Goal: Task Accomplishment & Management: Use online tool/utility

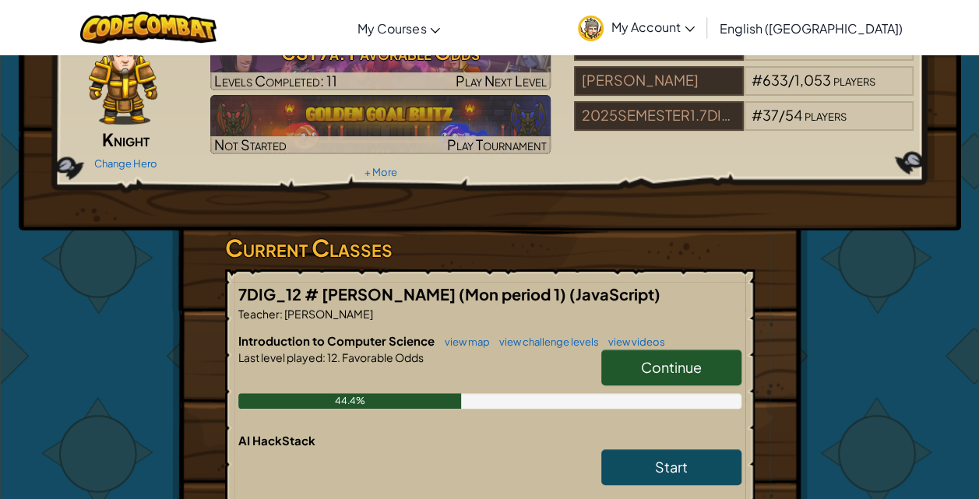
scroll to position [207, 0]
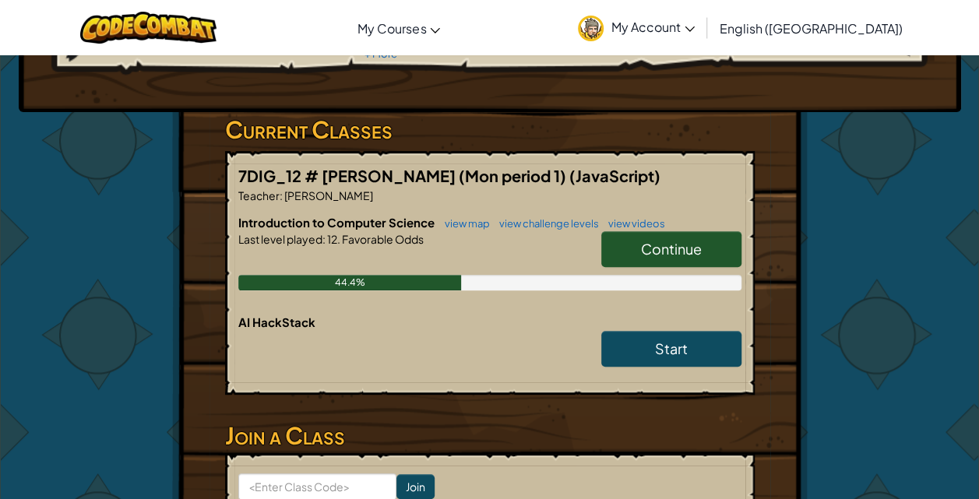
click at [667, 244] on span "Continue" at bounding box center [671, 249] width 61 height 18
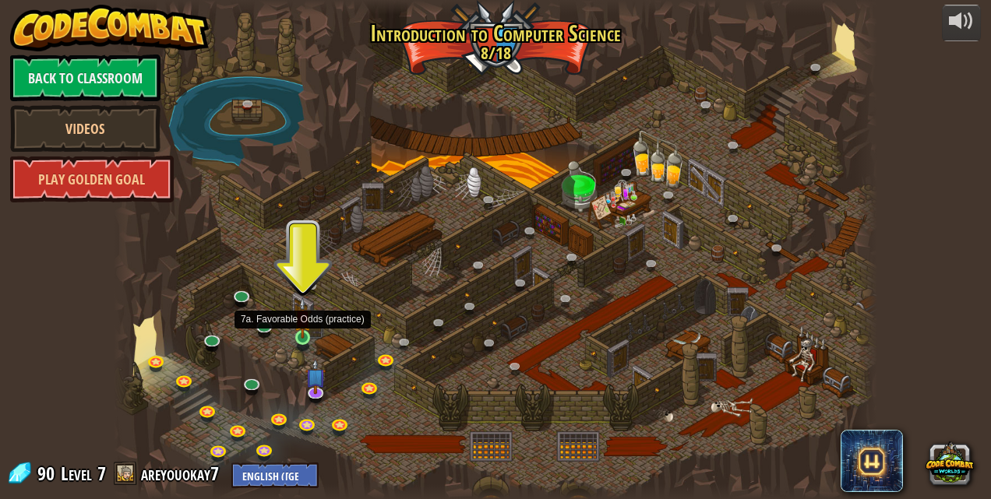
click at [303, 334] on img at bounding box center [303, 318] width 18 height 41
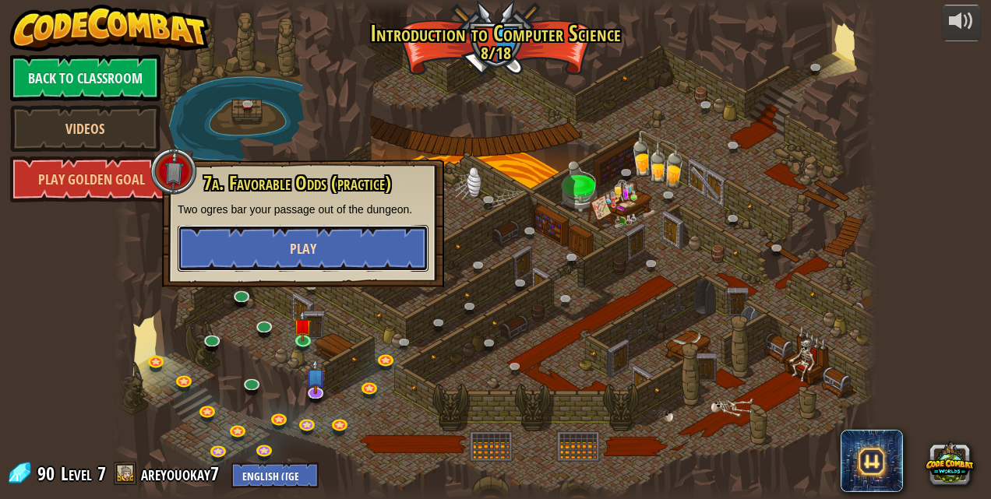
click at [349, 257] on button "Play" at bounding box center [303, 248] width 251 height 47
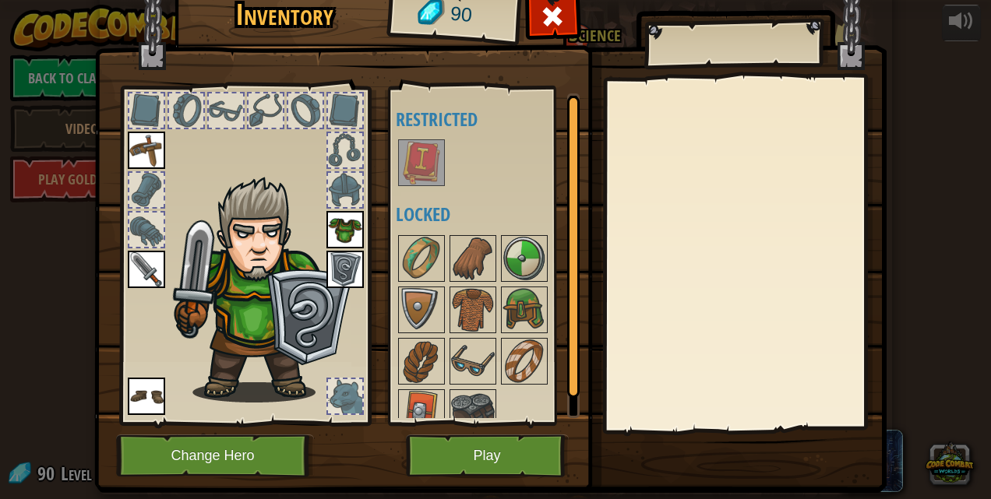
click at [414, 155] on img at bounding box center [422, 163] width 44 height 44
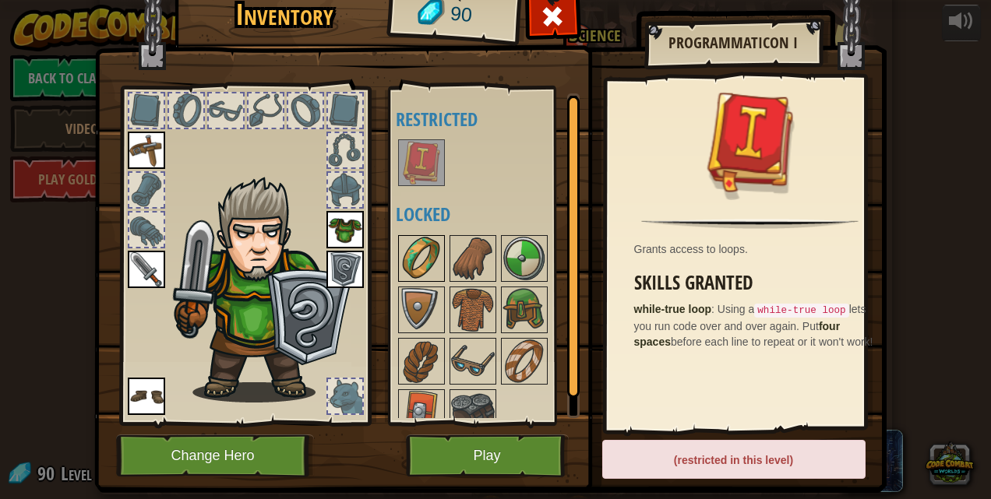
click at [427, 247] on img at bounding box center [422, 259] width 44 height 44
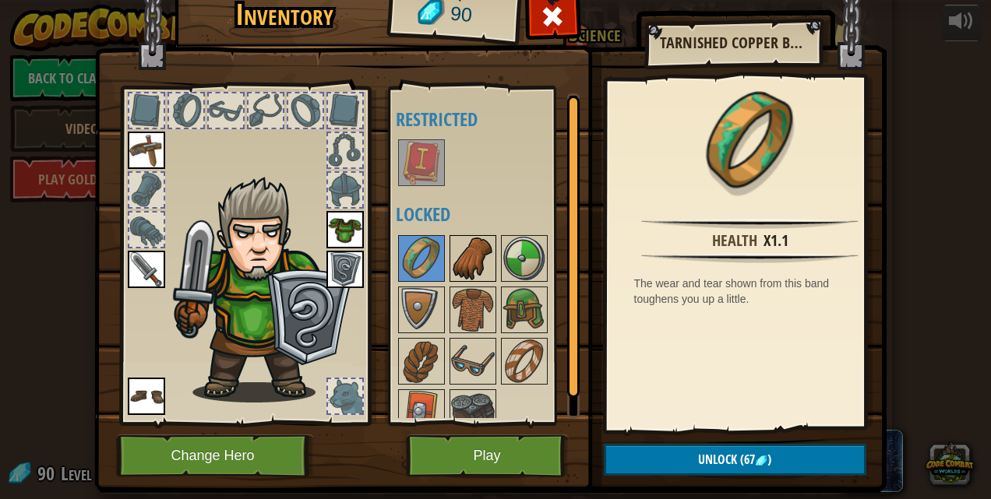
click at [466, 249] on img at bounding box center [473, 259] width 44 height 44
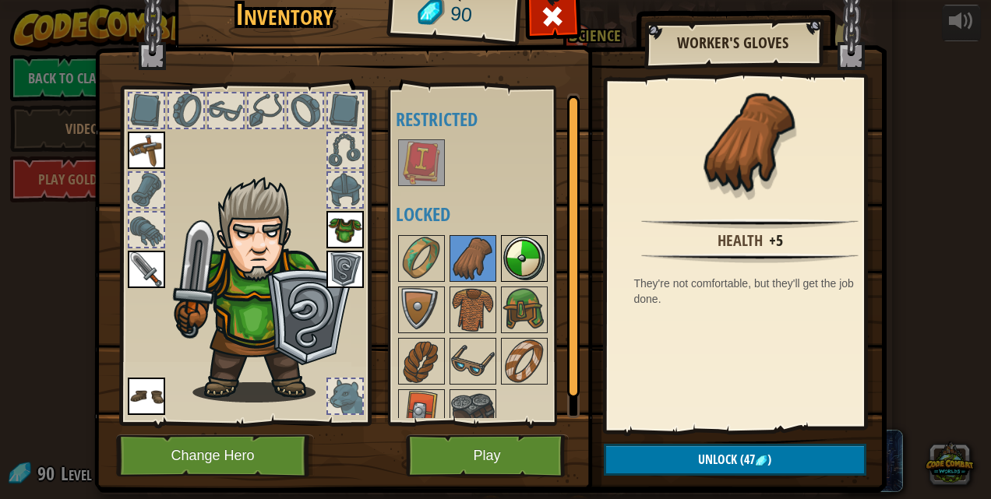
click at [532, 254] on img at bounding box center [525, 259] width 44 height 44
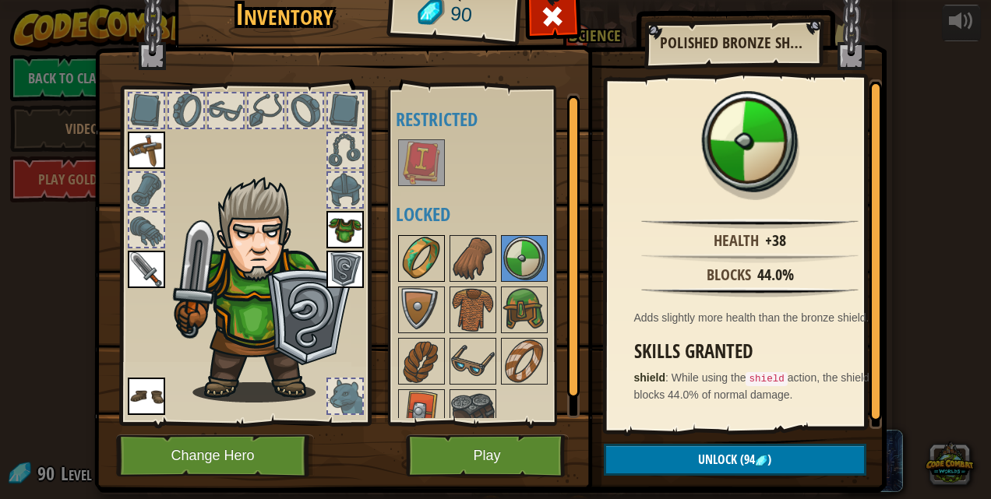
click at [405, 260] on img at bounding box center [422, 259] width 44 height 44
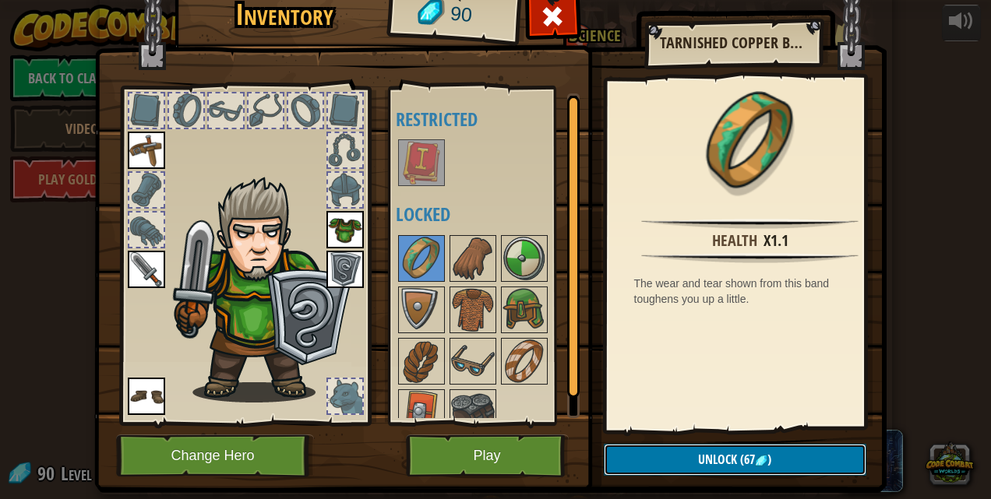
click at [748, 461] on span "(67" at bounding box center [746, 459] width 18 height 17
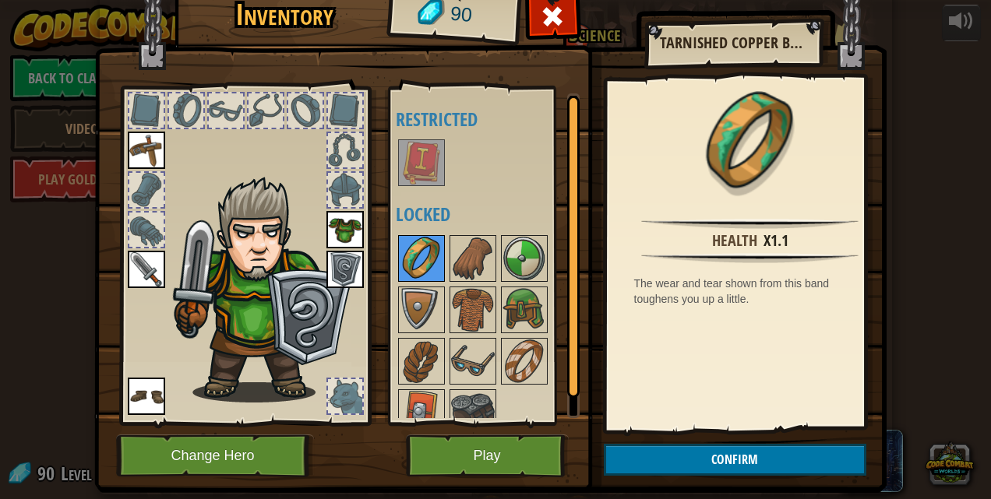
click at [410, 249] on img at bounding box center [422, 259] width 44 height 44
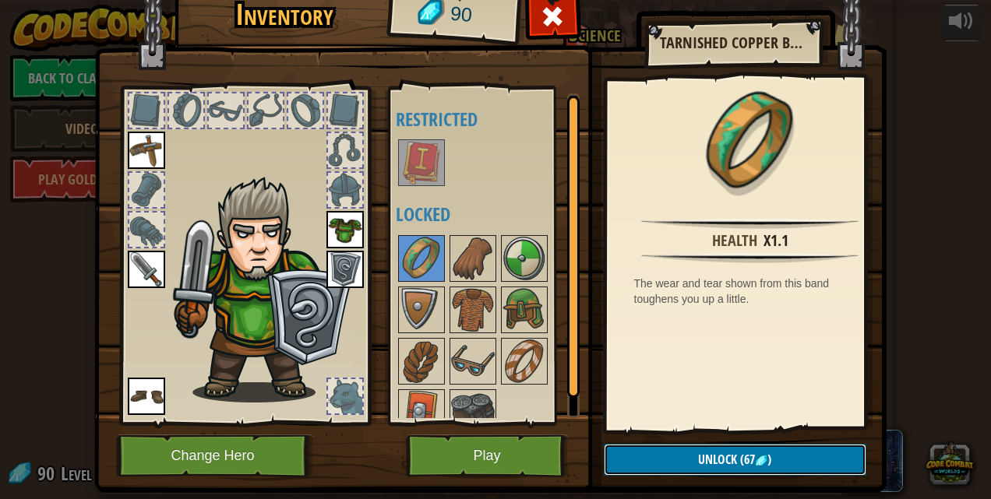
click at [714, 463] on span "Unlock" at bounding box center [717, 459] width 39 height 17
click at [669, 454] on button "Confirm" at bounding box center [735, 460] width 263 height 32
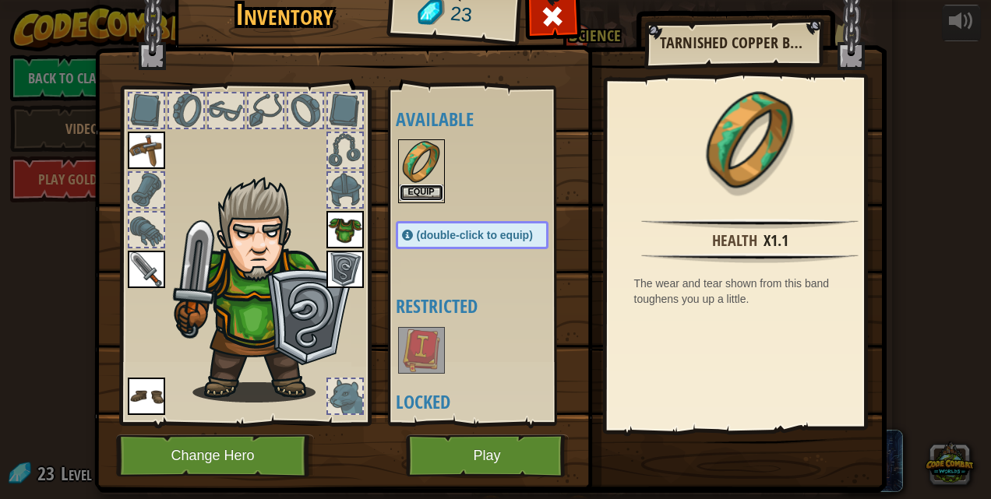
click at [419, 193] on button "Equip" at bounding box center [422, 193] width 44 height 16
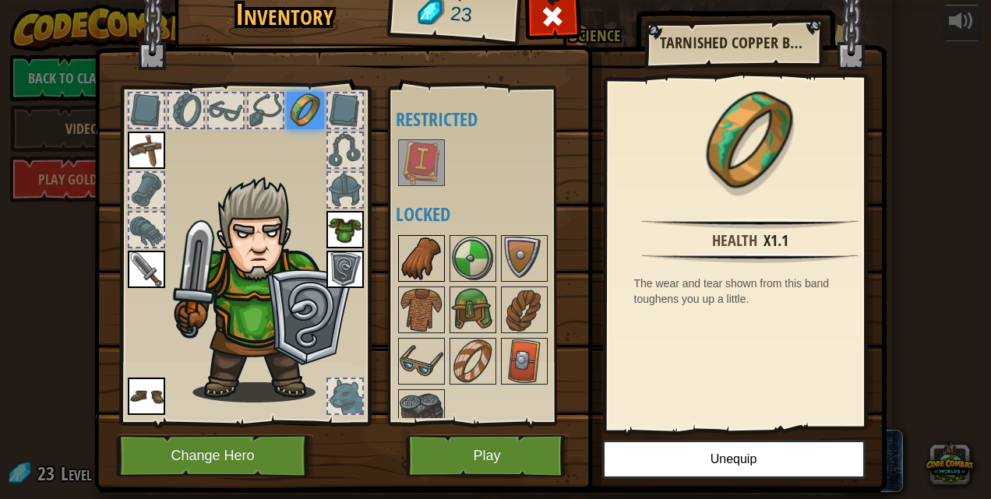
click at [411, 259] on img at bounding box center [422, 259] width 44 height 44
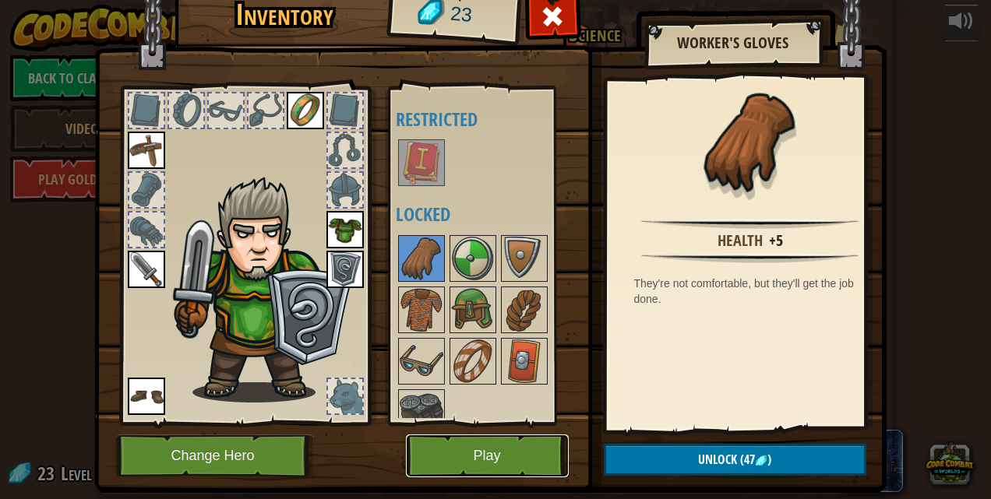
click at [473, 471] on button "Play" at bounding box center [487, 456] width 163 height 43
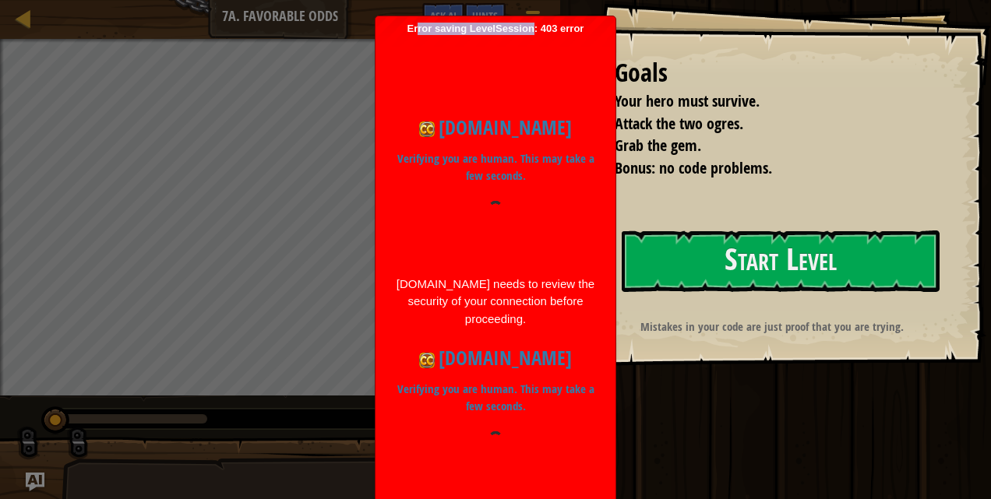
drag, startPoint x: 531, startPoint y: 30, endPoint x: 418, endPoint y: 30, distance: 113.8
click at [418, 30] on span "Error saving LevelSession: 403 error Just a moment... codecombat.com Verifying …" at bounding box center [495, 424] width 224 height 802
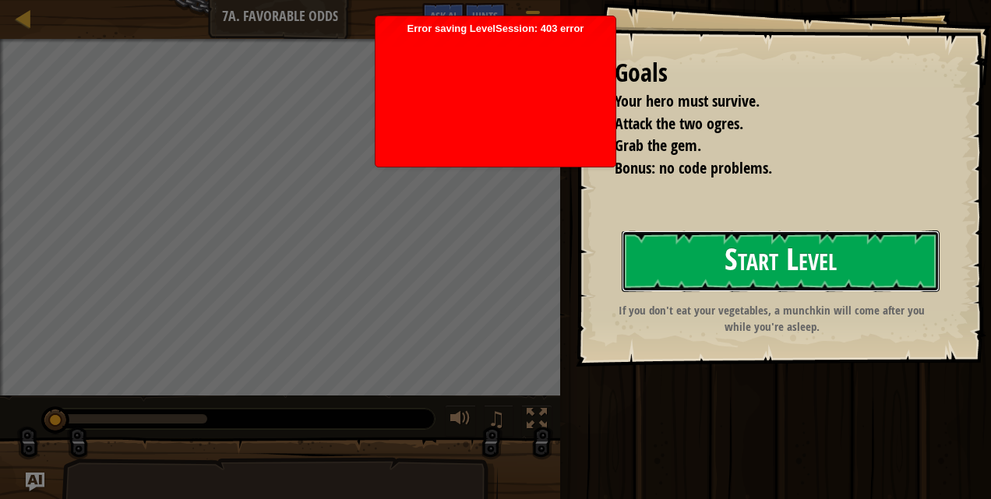
click at [712, 269] on button "Start Level" at bounding box center [781, 262] width 318 height 62
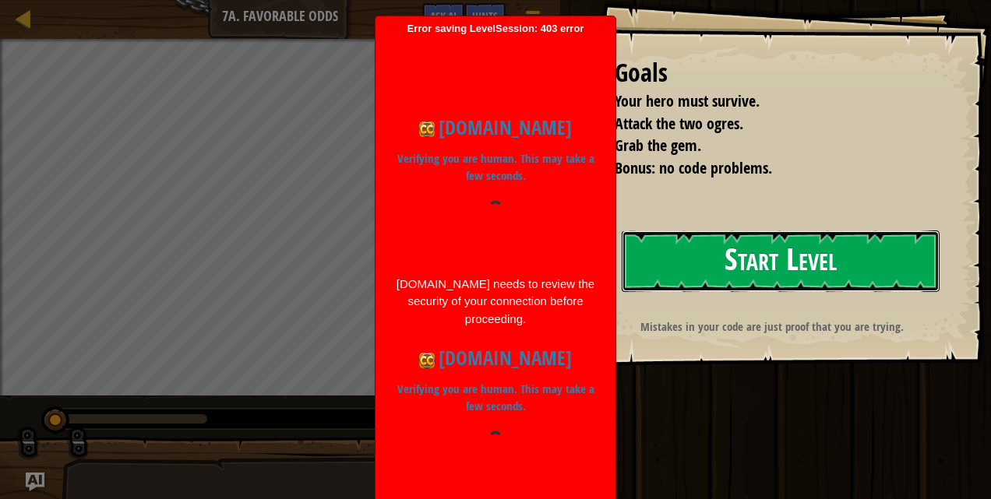
click at [805, 270] on button "Start Level" at bounding box center [781, 262] width 318 height 62
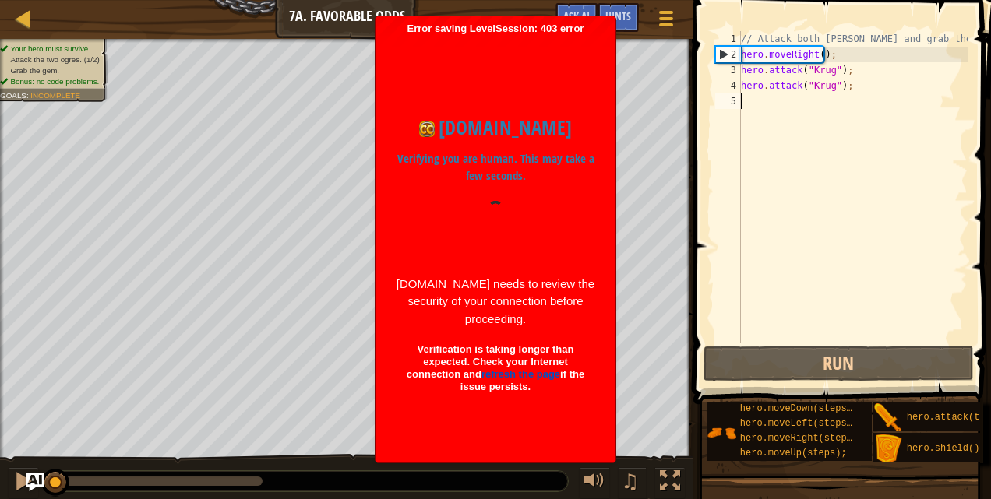
click at [722, 59] on div "2" at bounding box center [728, 55] width 25 height 16
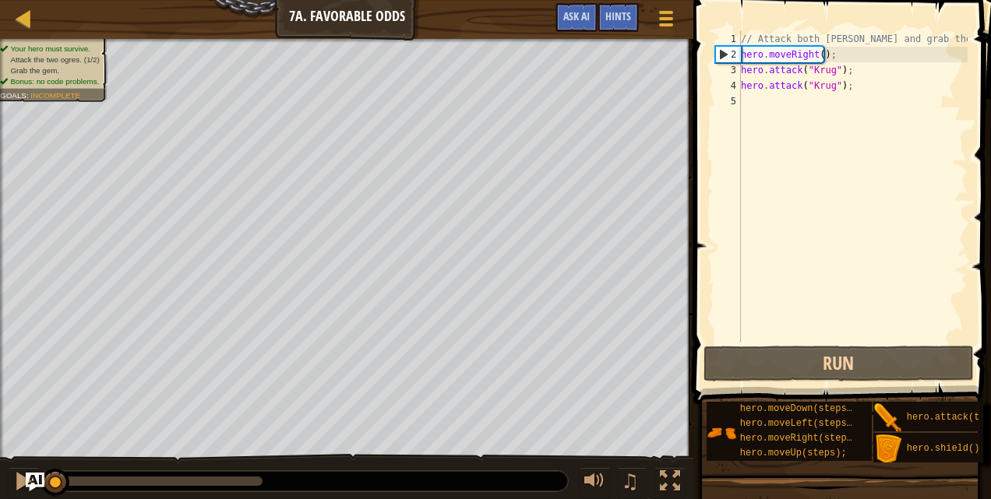
click at [720, 50] on div "2" at bounding box center [728, 55] width 25 height 16
type textarea "hero.moveRight();"
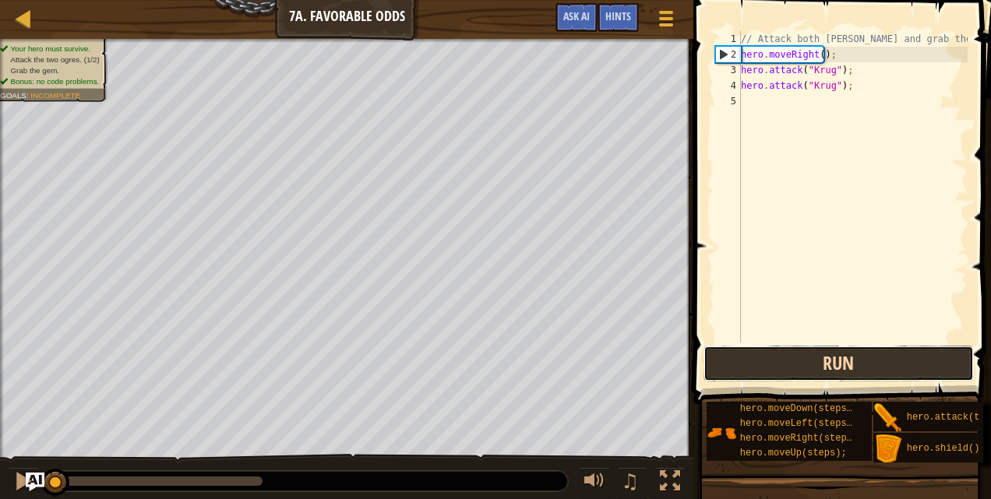
click at [859, 364] on button "Run" at bounding box center [839, 364] width 270 height 36
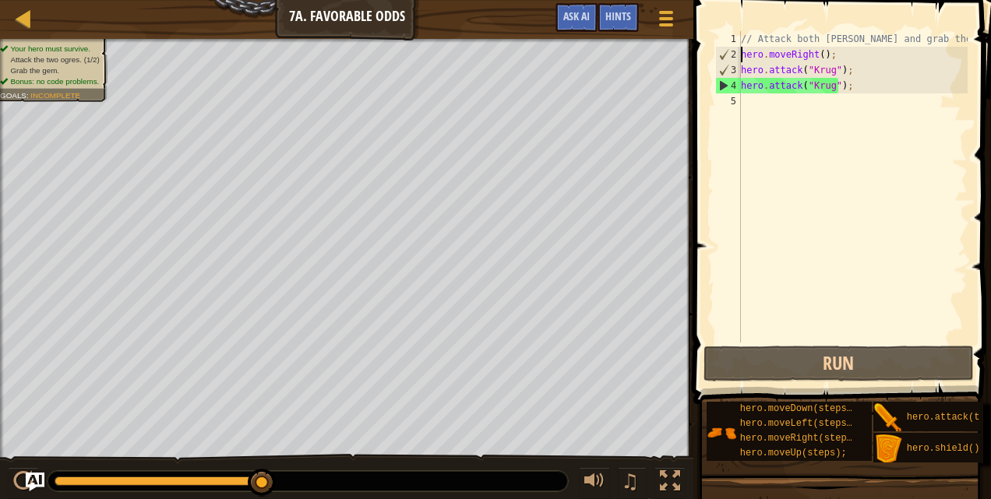
click at [791, 101] on div "// Attack both ogres and grab the gem. hero . moveRight ( ) ; hero . attack ( "…" at bounding box center [853, 202] width 230 height 343
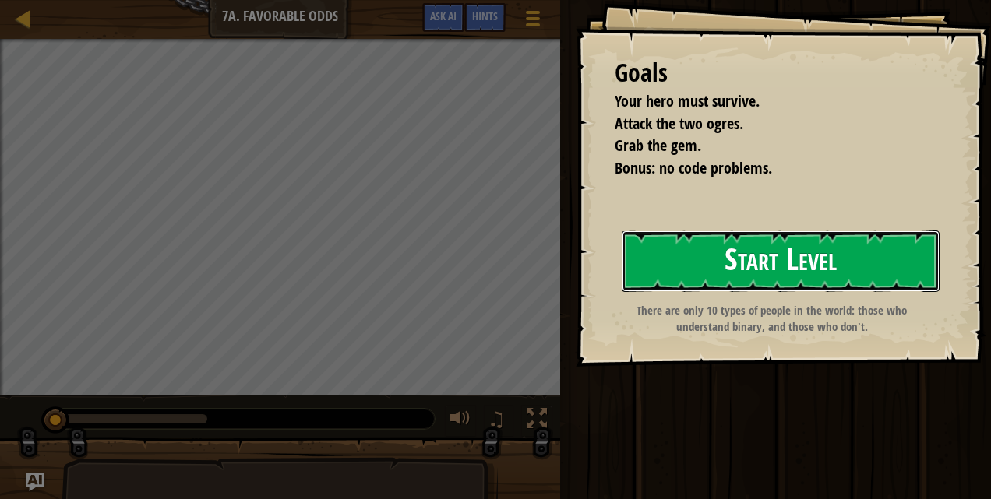
click at [719, 259] on button "Start Level" at bounding box center [781, 262] width 318 height 62
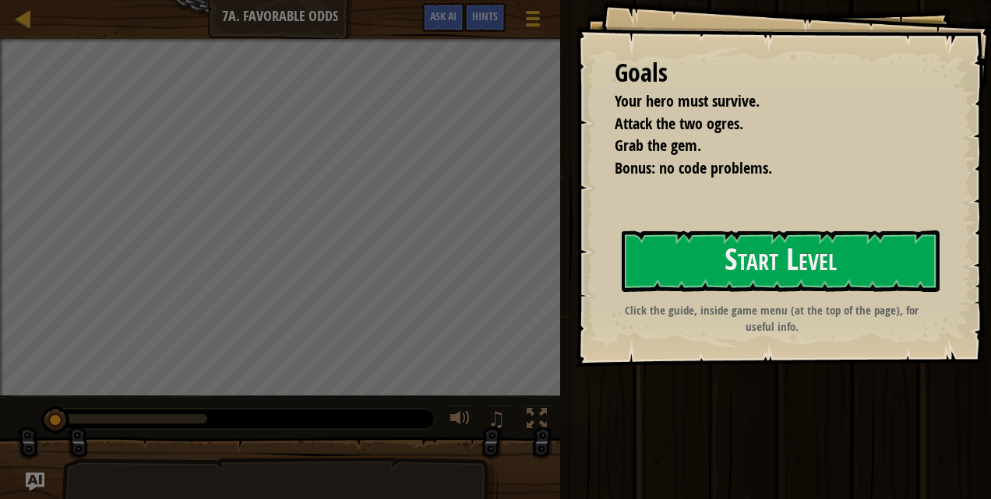
click at [671, 228] on div "Goals Your hero must survive. Attack the two ogres. Grab the gem. Bonus: no cod…" at bounding box center [783, 183] width 415 height 367
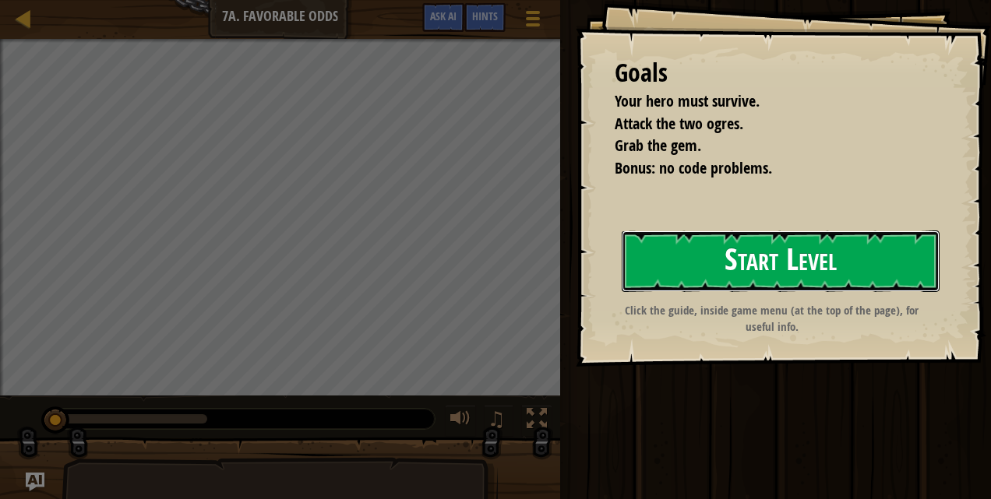
click at [689, 259] on button "Start Level" at bounding box center [781, 262] width 318 height 62
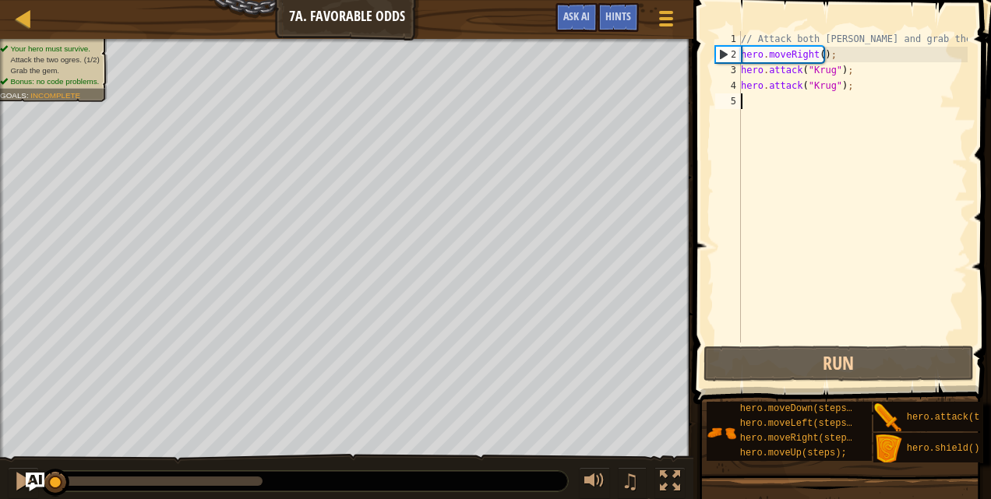
scroll to position [7, 0]
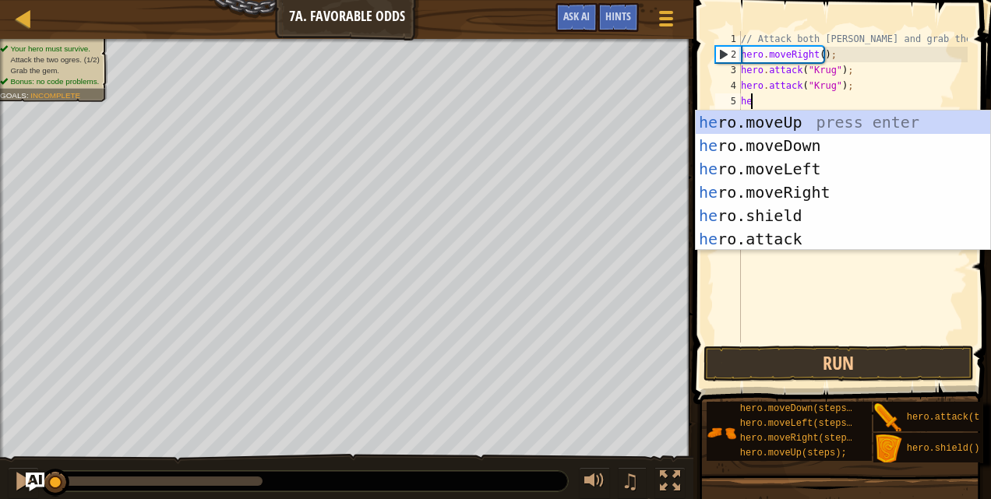
type textarea "hero"
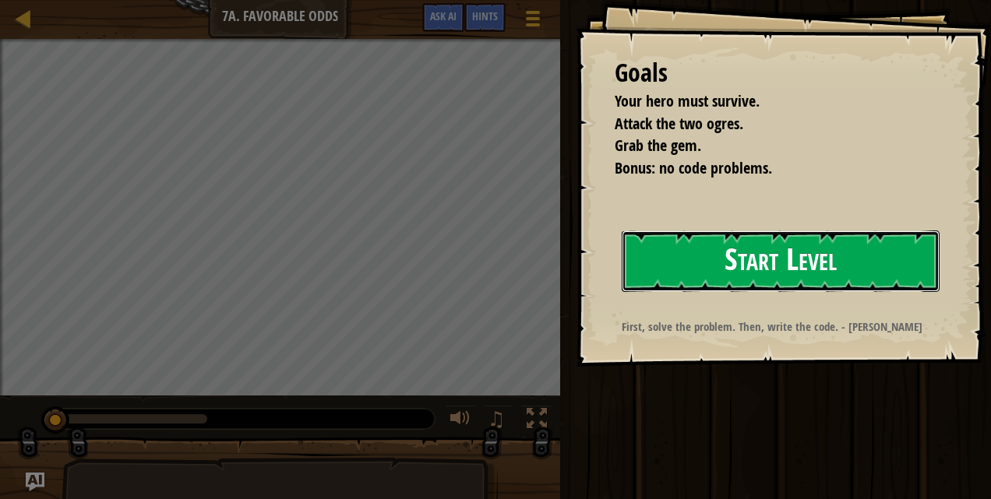
drag, startPoint x: 764, startPoint y: 265, endPoint x: 695, endPoint y: 284, distance: 72.0
click at [764, 263] on button "Start Level" at bounding box center [781, 262] width 318 height 62
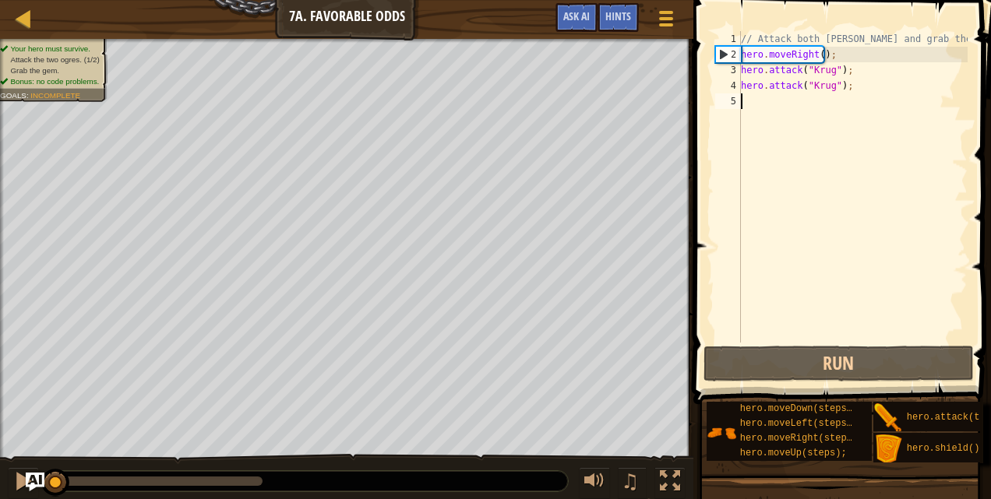
scroll to position [7, 0]
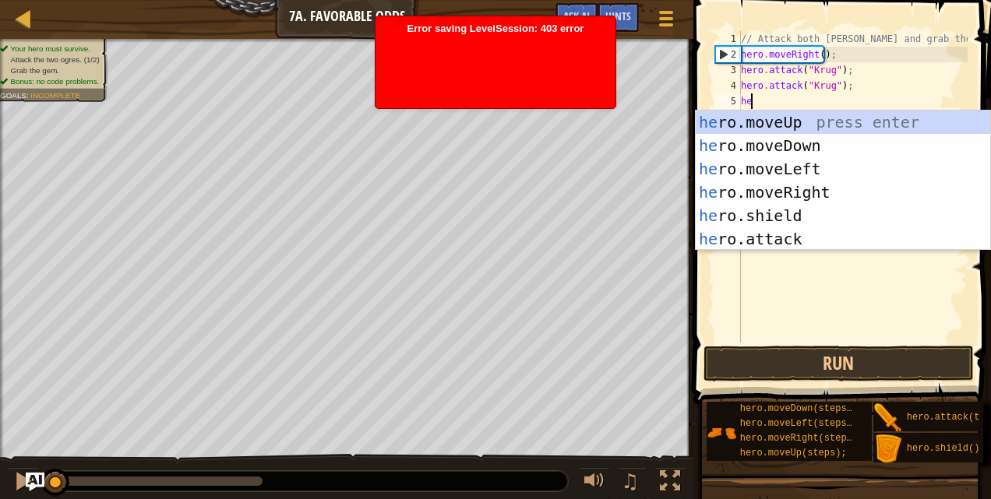
type textarea "her"
